Goal: Information Seeking & Learning: Compare options

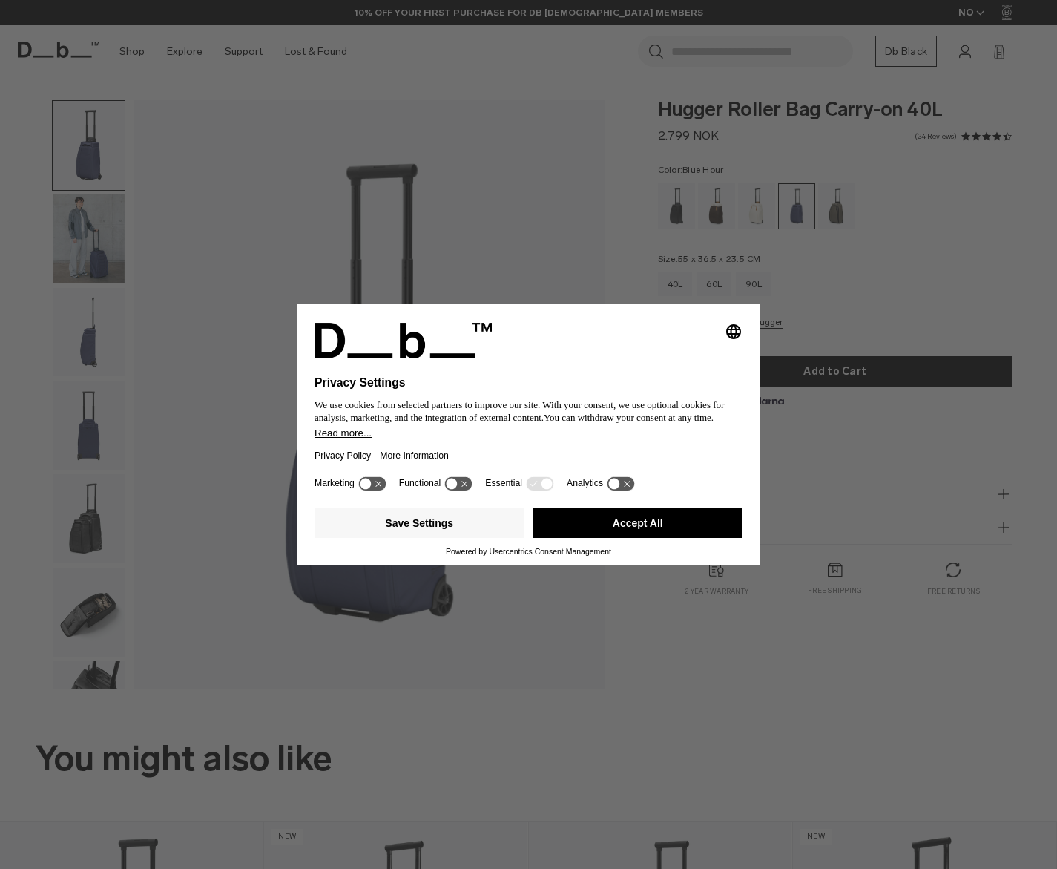
drag, startPoint x: 651, startPoint y: 536, endPoint x: 604, endPoint y: 548, distance: 48.4
click at [651, 536] on button "Accept All" at bounding box center [638, 523] width 210 height 30
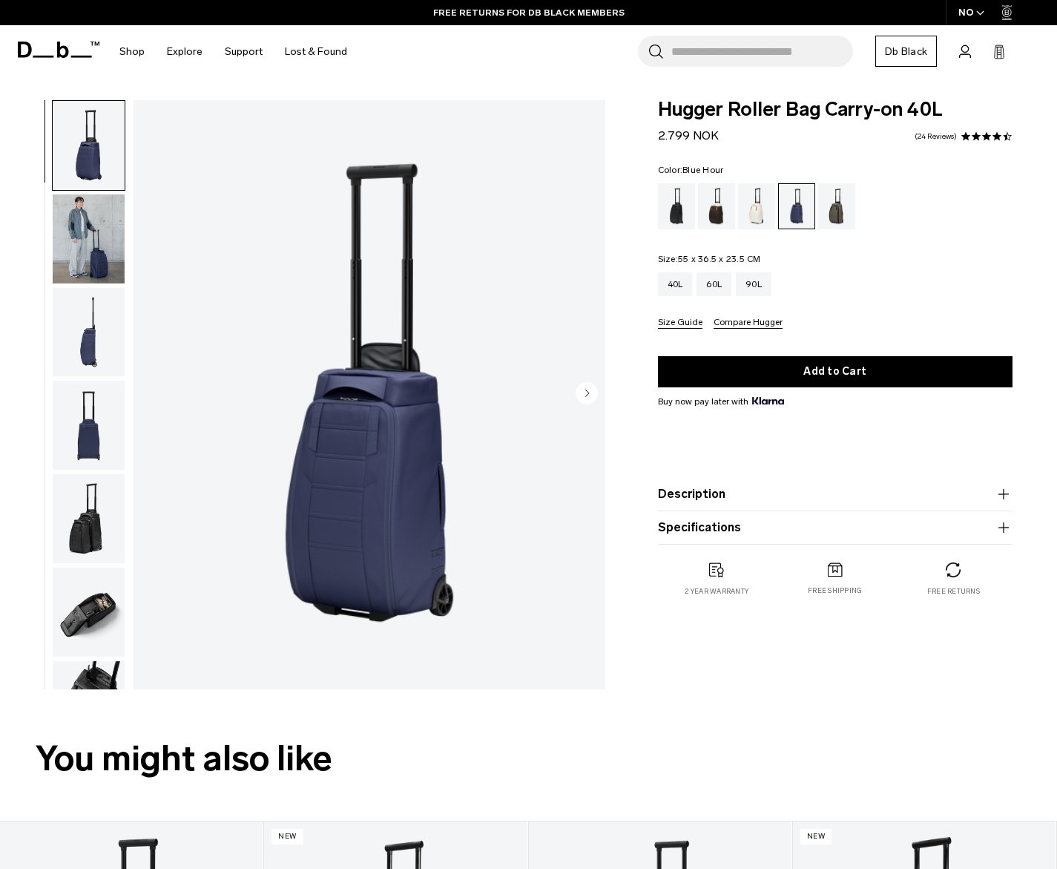
click at [390, 368] on img "1 / 11" at bounding box center [370, 394] width 472 height 589
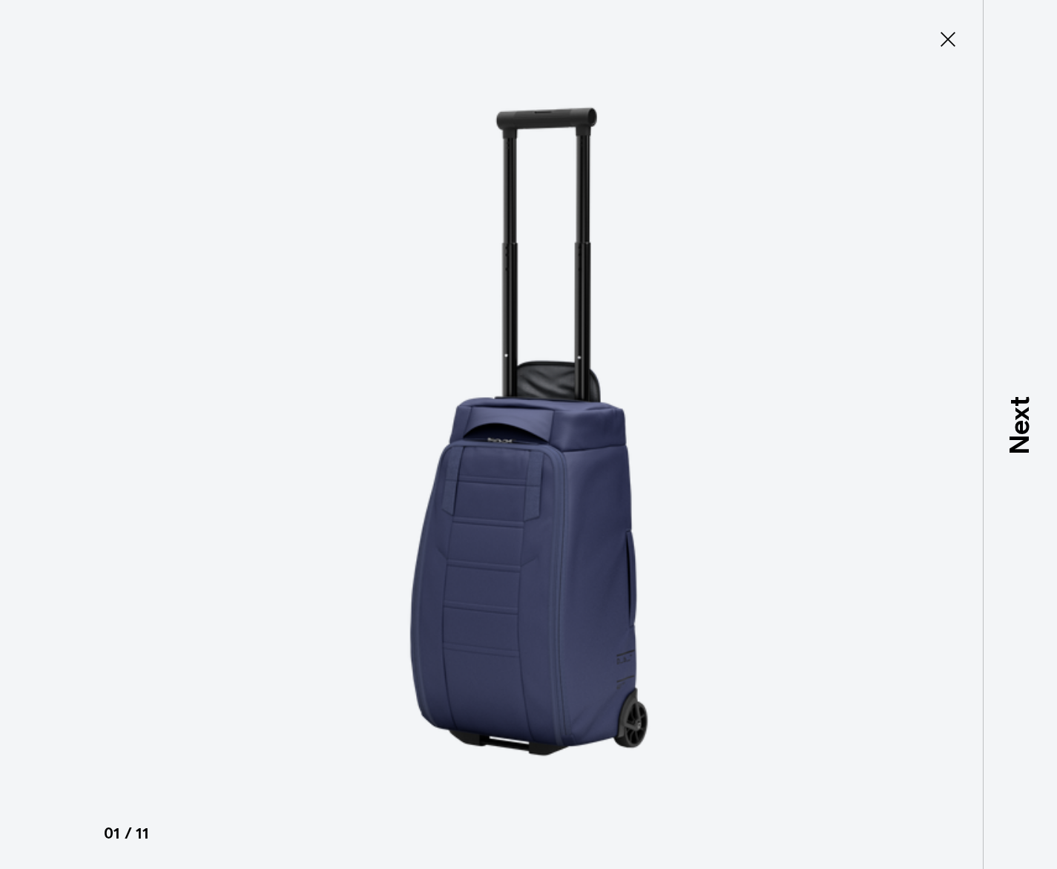
click at [952, 39] on icon at bounding box center [948, 39] width 24 height 24
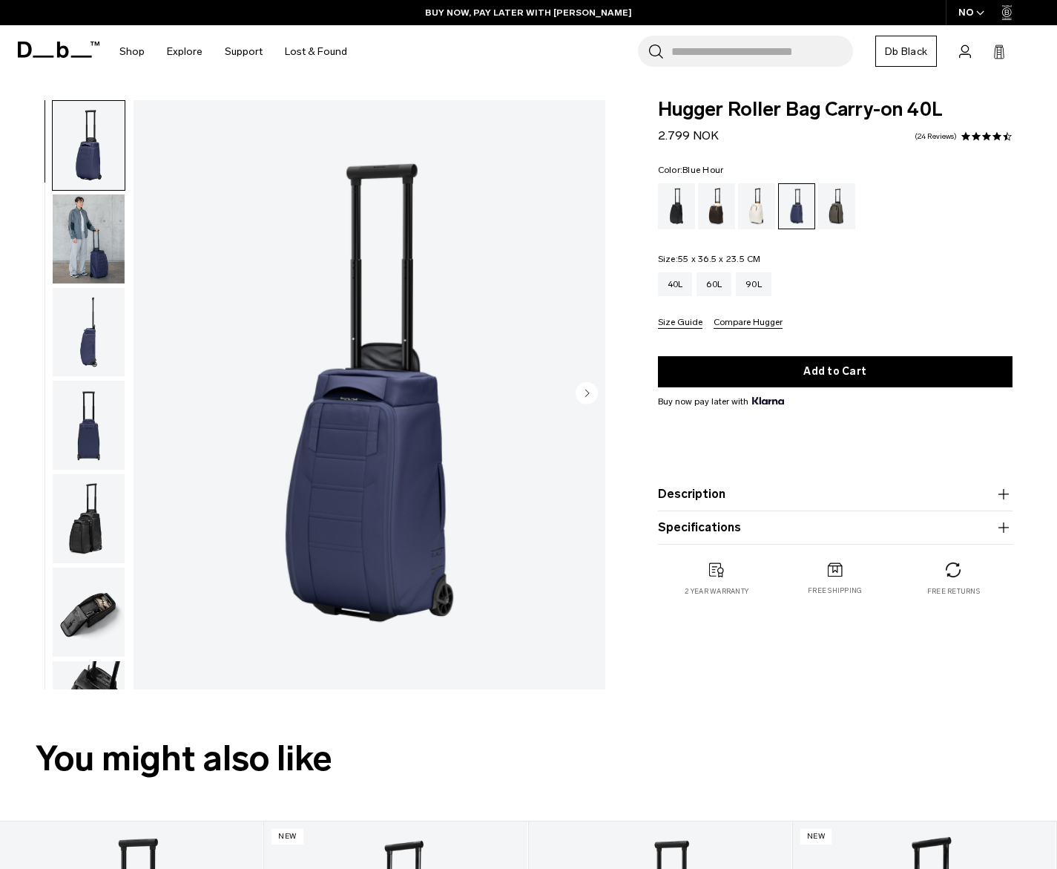
click at [1002, 489] on icon "button" at bounding box center [1004, 494] width 18 height 18
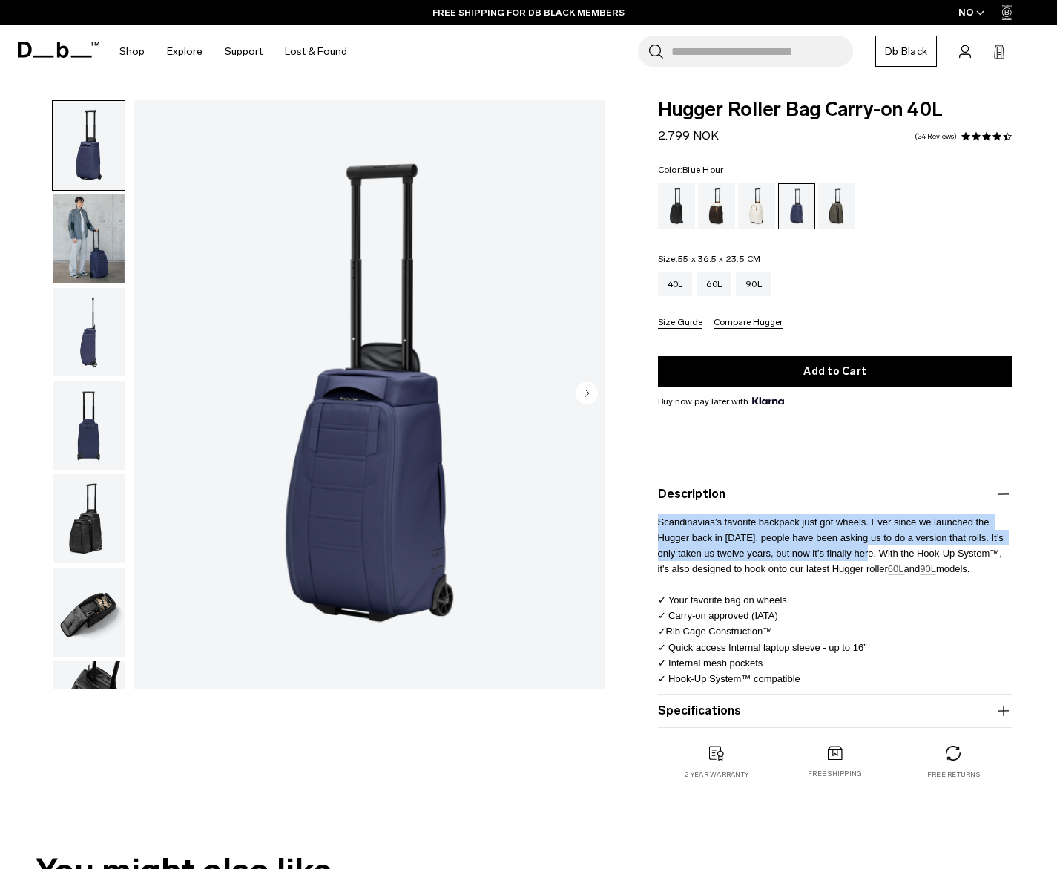
drag, startPoint x: 656, startPoint y: 523, endPoint x: 877, endPoint y: 549, distance: 221.8
click at [877, 549] on span "Scandinavias’s favorite backpack just got wheels. Ever since we launched the Hu…" at bounding box center [832, 600] width 349 height 168
copy span "Scandinavias’s favorite backpack just got wheels. Ever since we launched the Hu…"
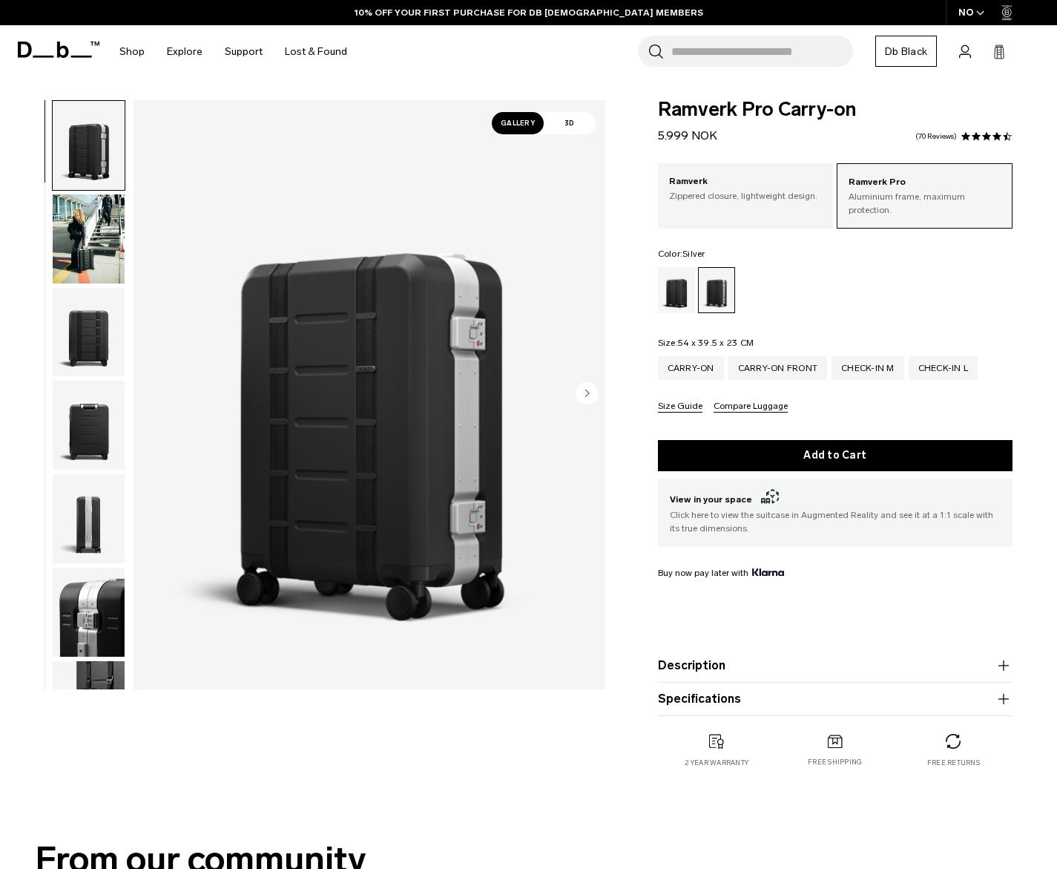
click at [1004, 665] on icon "button" at bounding box center [1003, 665] width 10 height 1
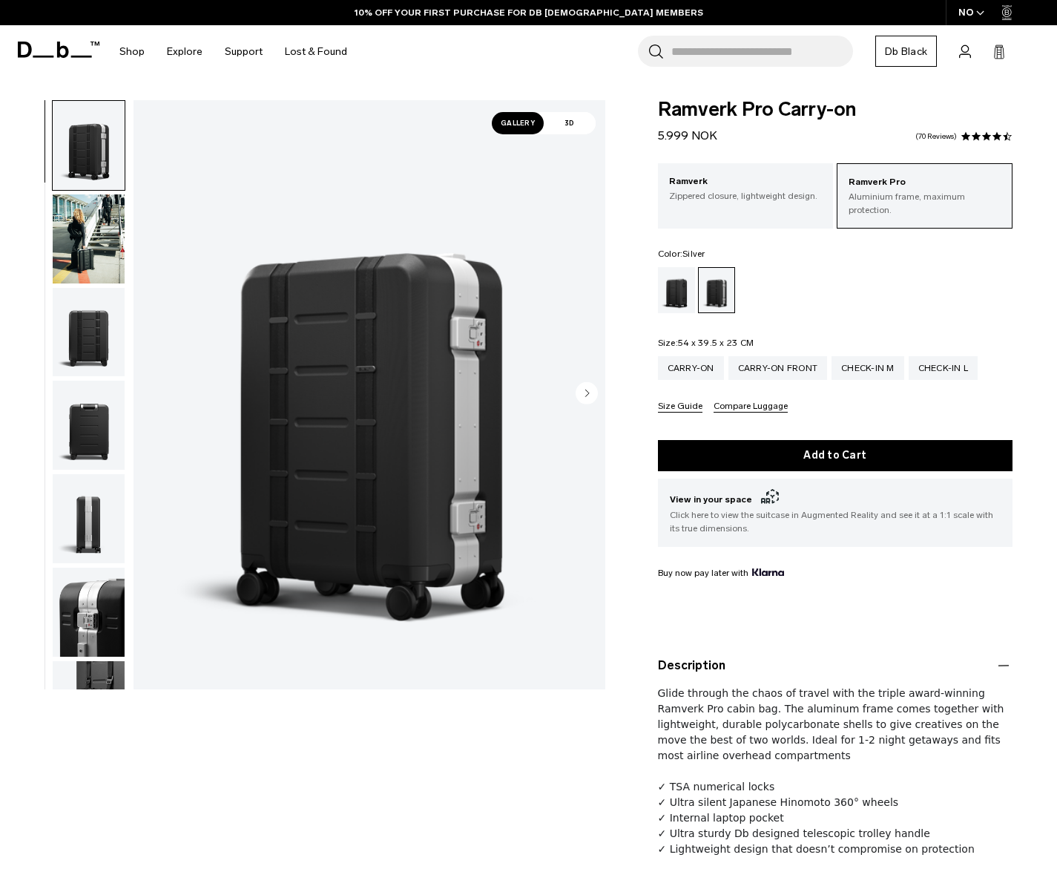
click at [725, 739] on p "Glide through the chaos of travel with the triple award-winning Ramverk Pro cab…" at bounding box center [835, 765] width 355 height 182
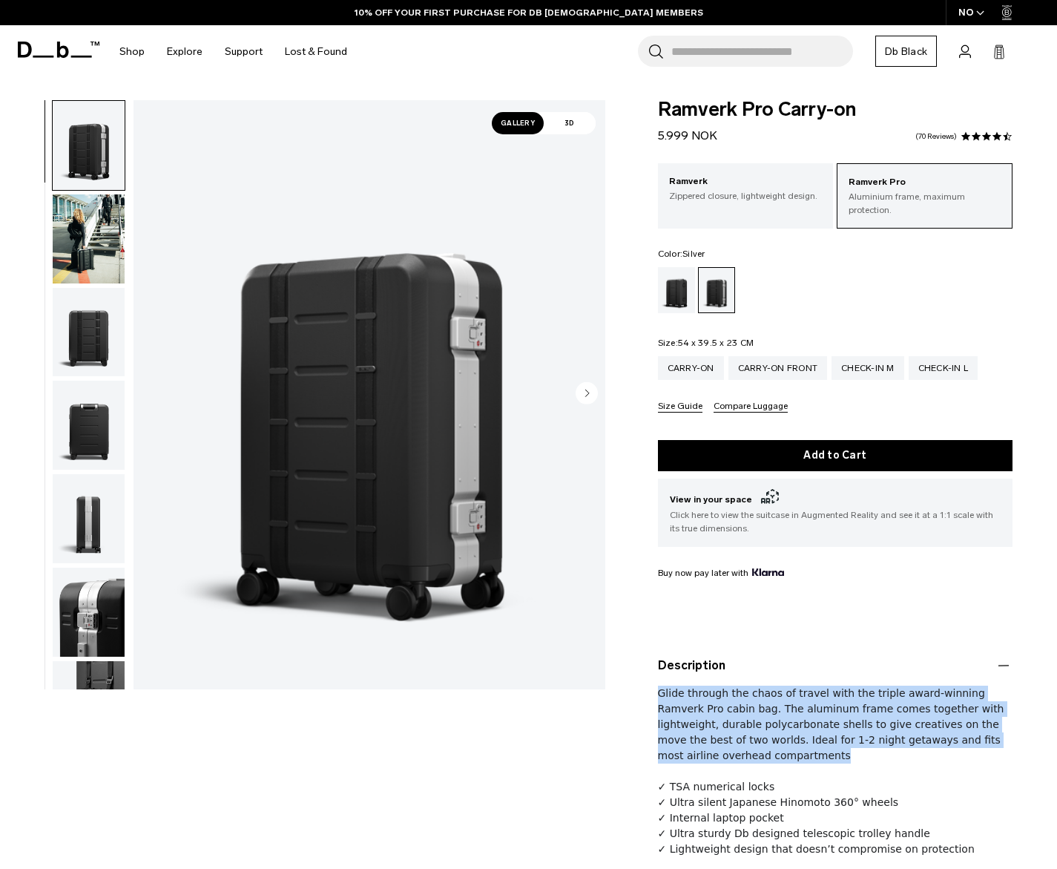
drag, startPoint x: 687, startPoint y: 726, endPoint x: 629, endPoint y: 682, distance: 72.5
click at [629, 682] on div "Ramverk Pro Carry-on 5.999 NOK 4.6 star rating 70 Reviews Ramverk Pro Aluminium…" at bounding box center [835, 543] width 444 height 887
copy span "Glide through the chaos of travel with the triple award-winning Ramverk Pro cab…"
click at [458, 396] on img "1 / 14" at bounding box center [370, 394] width 472 height 589
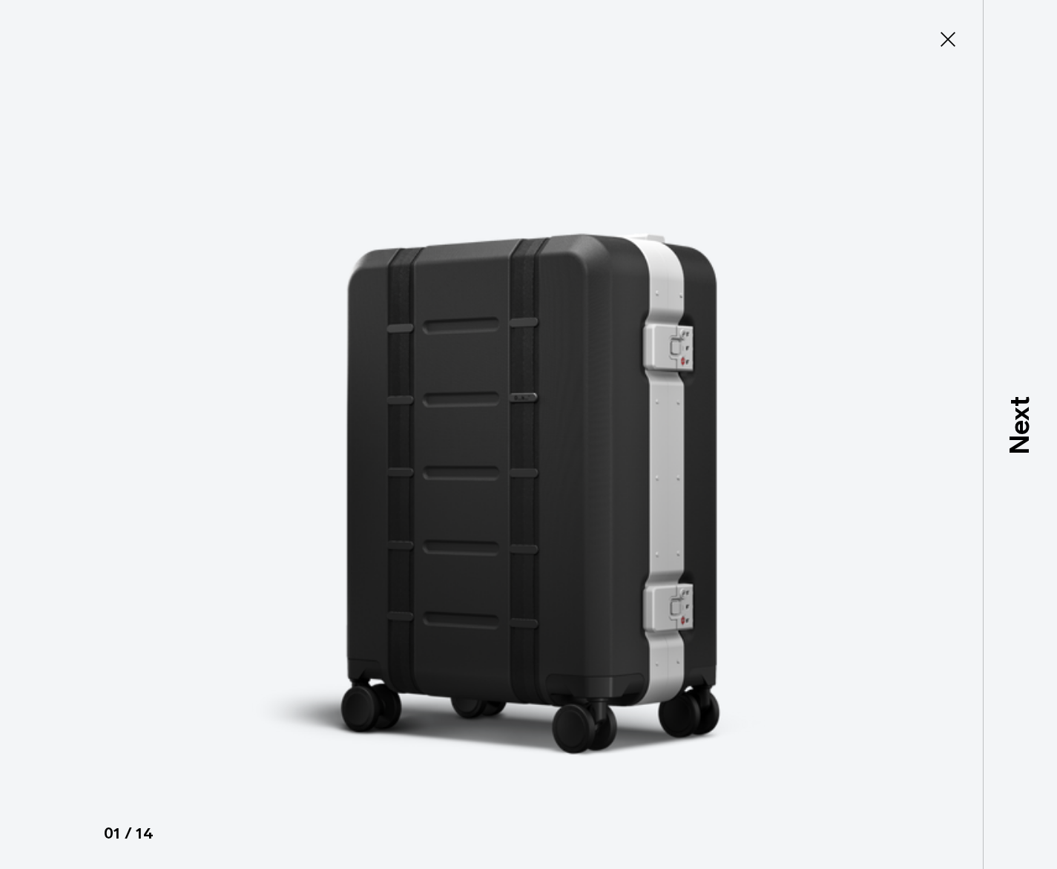
click at [709, 43] on img at bounding box center [529, 434] width 668 height 869
click at [961, 39] on button "Close" at bounding box center [947, 39] width 49 height 31
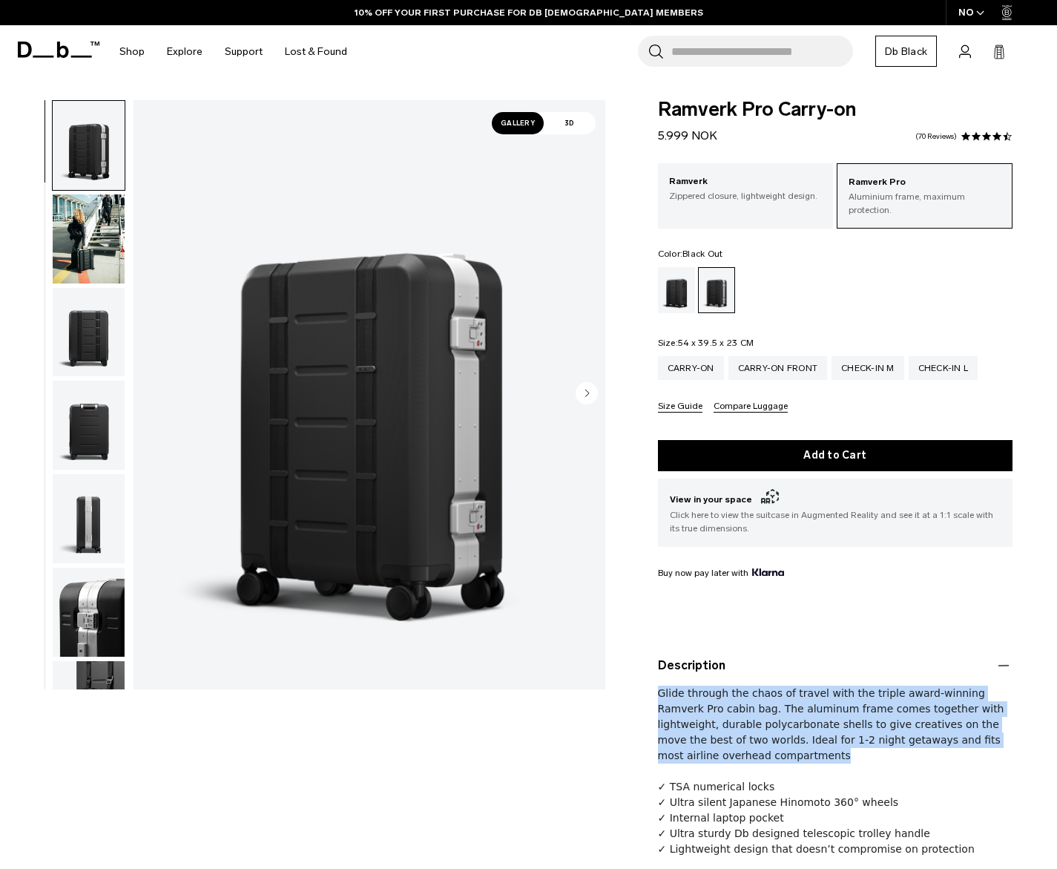
click at [676, 283] on div "Black Out" at bounding box center [677, 290] width 38 height 46
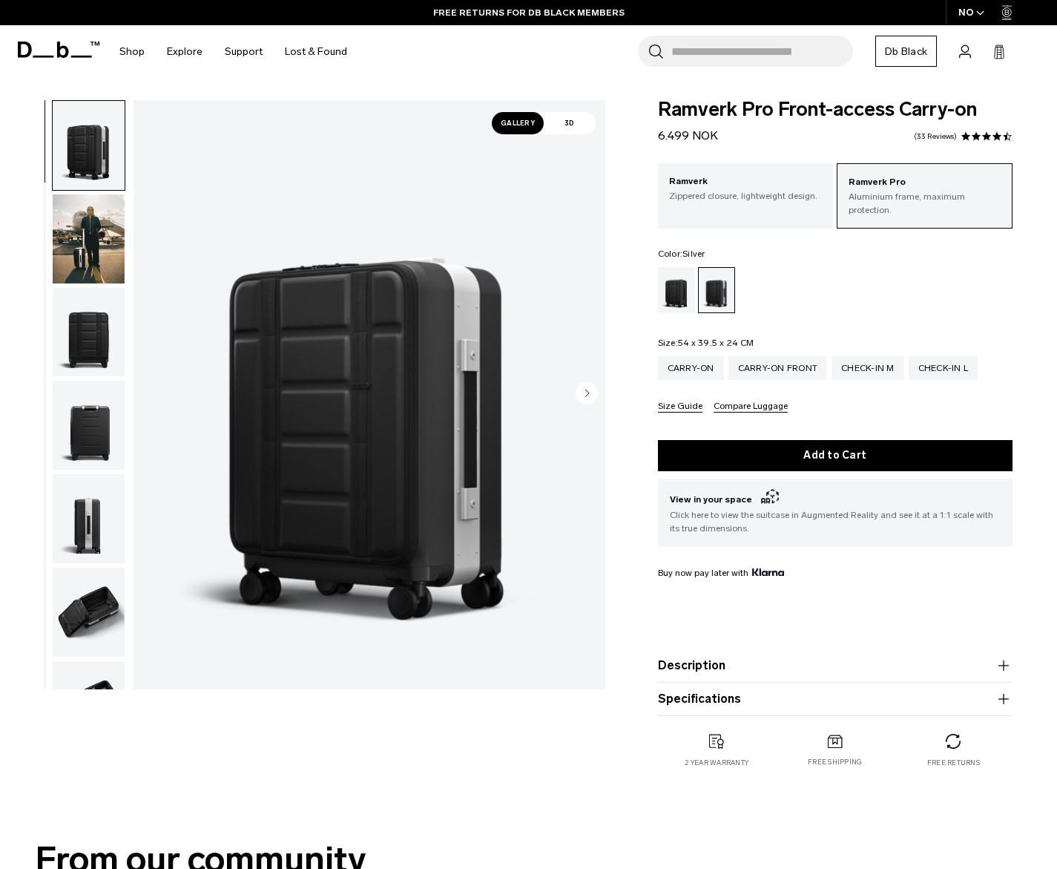
drag, startPoint x: 750, startPoint y: 639, endPoint x: 754, endPoint y: 659, distance: 19.8
click at [750, 649] on product-accordion "Description Say hello to the new standard in travel. The triple award-winning R…" at bounding box center [835, 665] width 355 height 33
click at [1013, 645] on div "Ramverk Pro Front-access Carry-on 6.499 NOK 4.4 star rating 33 Reviews Ramverk …" at bounding box center [835, 448] width 444 height 697
click at [1006, 656] on icon "button" at bounding box center [1004, 665] width 18 height 18
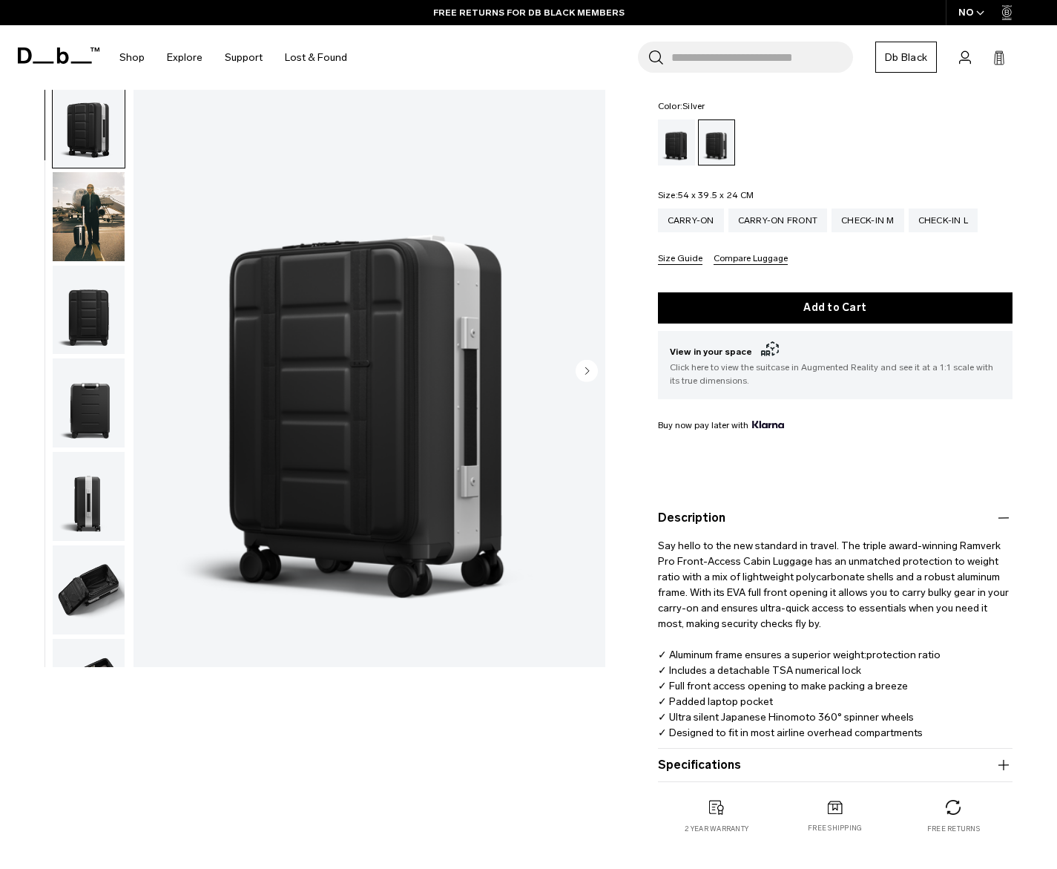
scroll to position [181, 0]
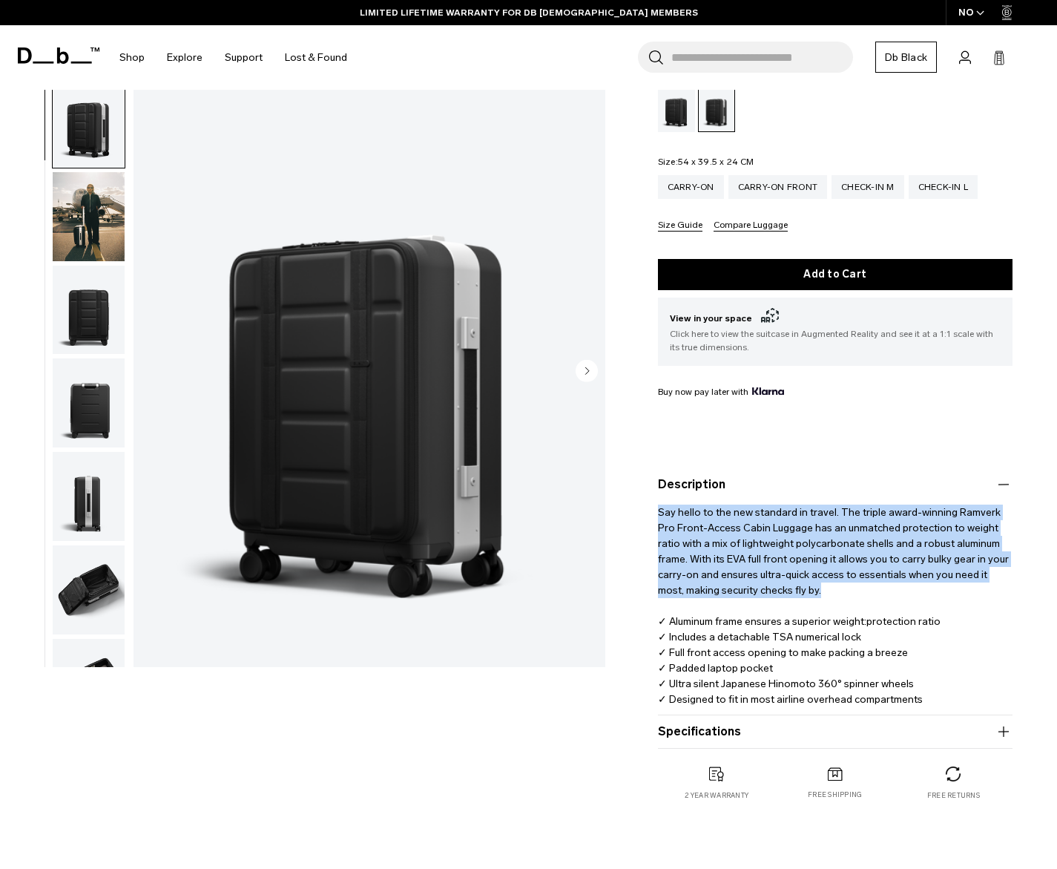
drag, startPoint x: 764, startPoint y: 579, endPoint x: 629, endPoint y: 501, distance: 156.2
click at [629, 501] on div "Ramverk Pro Front-access Carry-on 6.499 NOK 4.4 star rating 33 Reviews Ramverk …" at bounding box center [835, 374] width 444 height 911
copy p "Say hello to the new standard in travel. The triple award-winning Ramverk Pro F…"
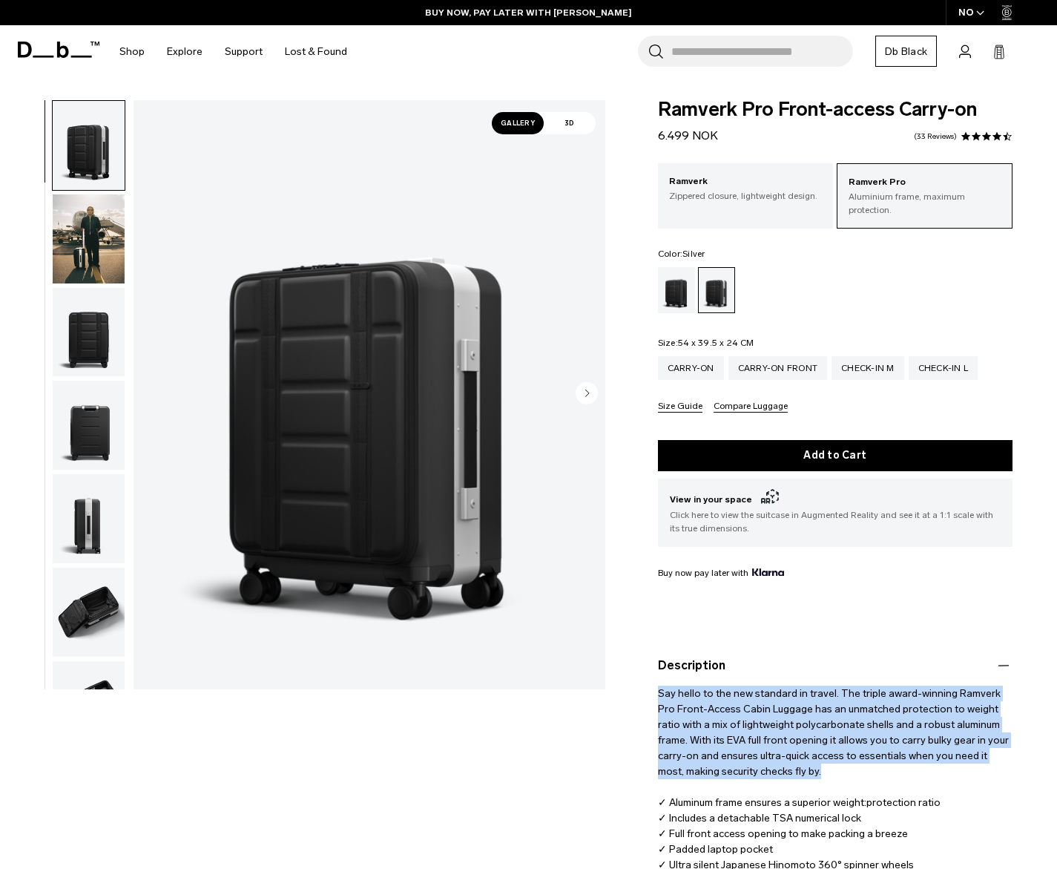
click at [455, 401] on img "1 / 10" at bounding box center [370, 394] width 472 height 589
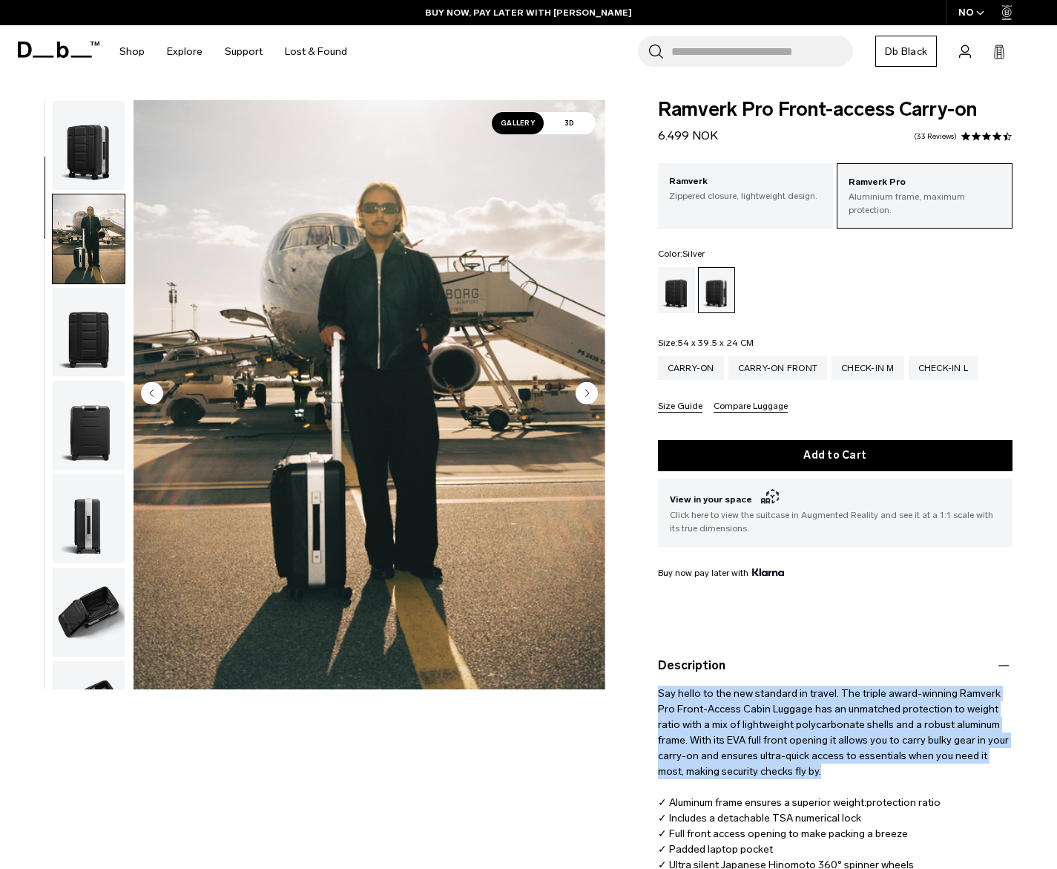
click at [94, 130] on img "button" at bounding box center [89, 145] width 72 height 89
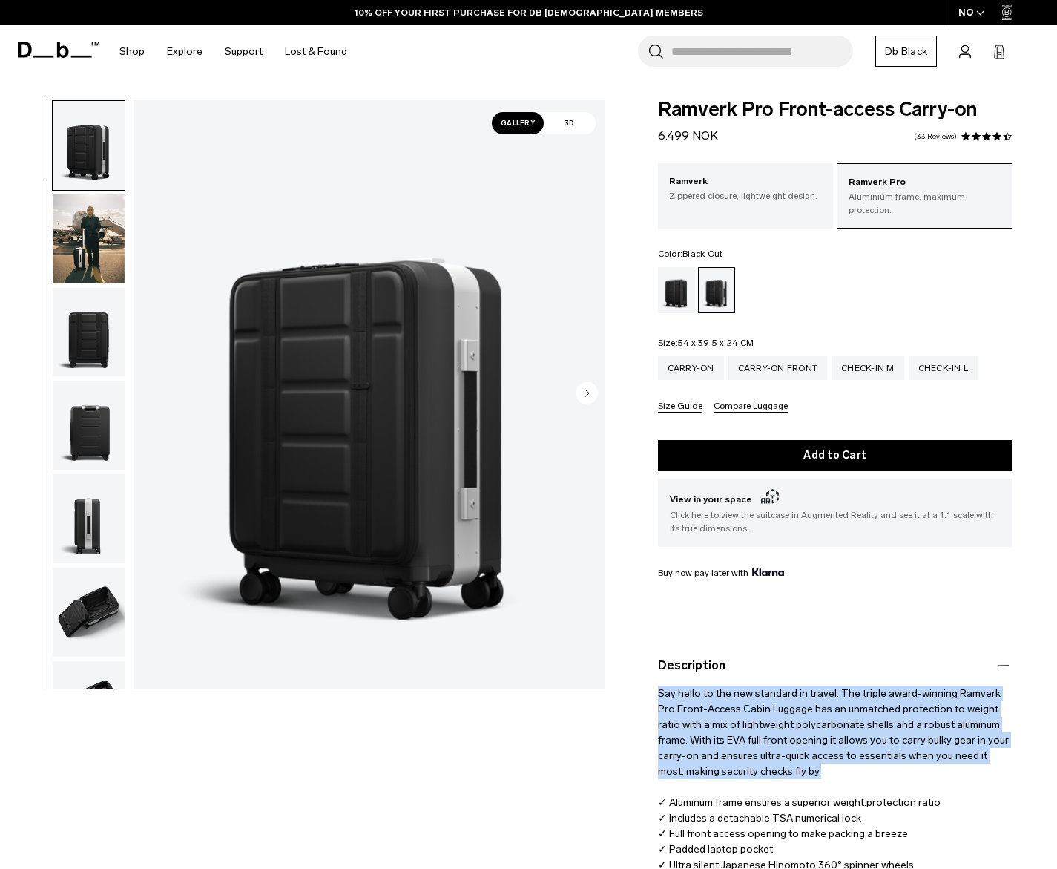
click at [664, 274] on div "Black Out" at bounding box center [677, 290] width 38 height 46
click at [677, 271] on div "Black Out" at bounding box center [677, 290] width 38 height 46
